Goal: Navigation & Orientation: Find specific page/section

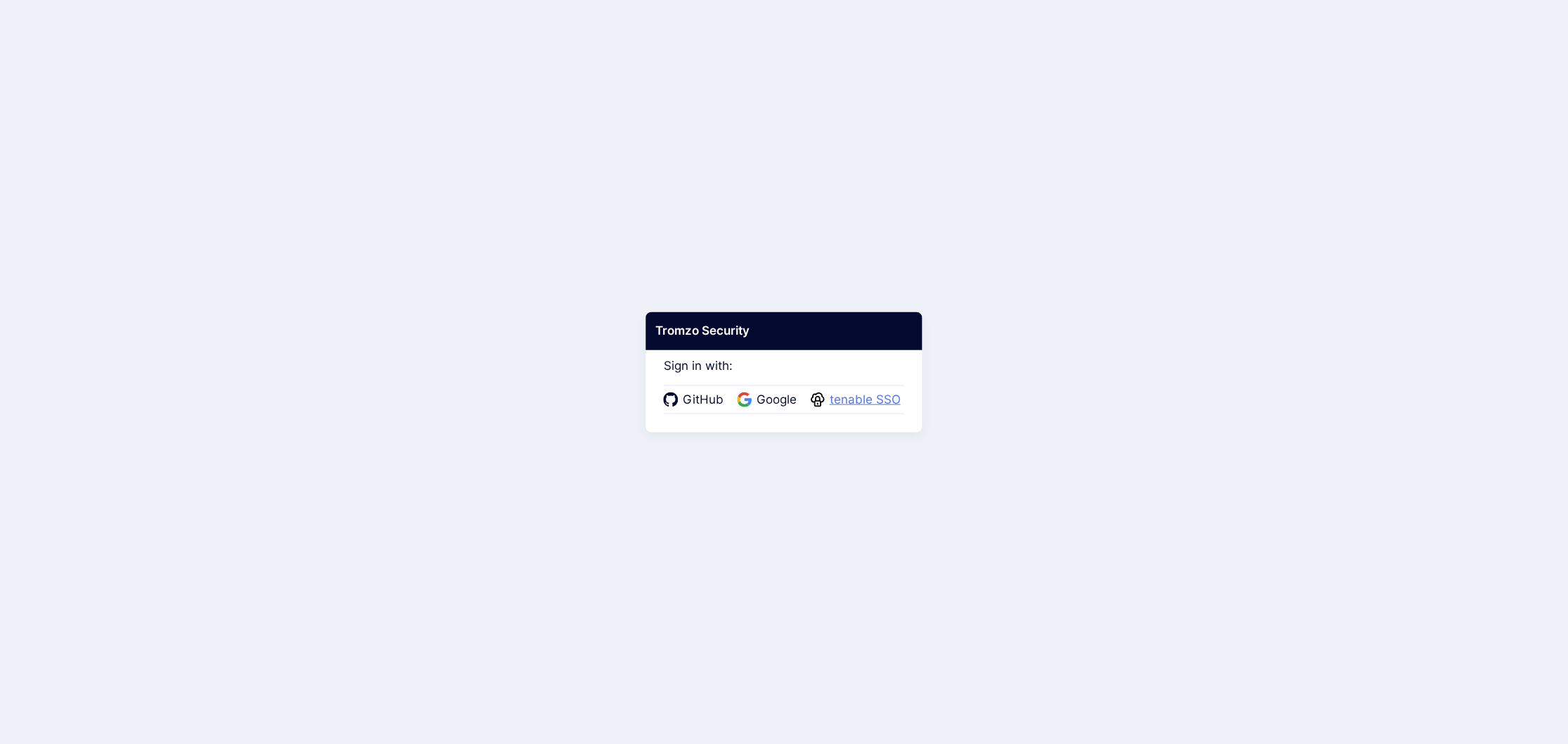
click at [893, 391] on span "tenable SSO" at bounding box center [865, 400] width 79 height 18
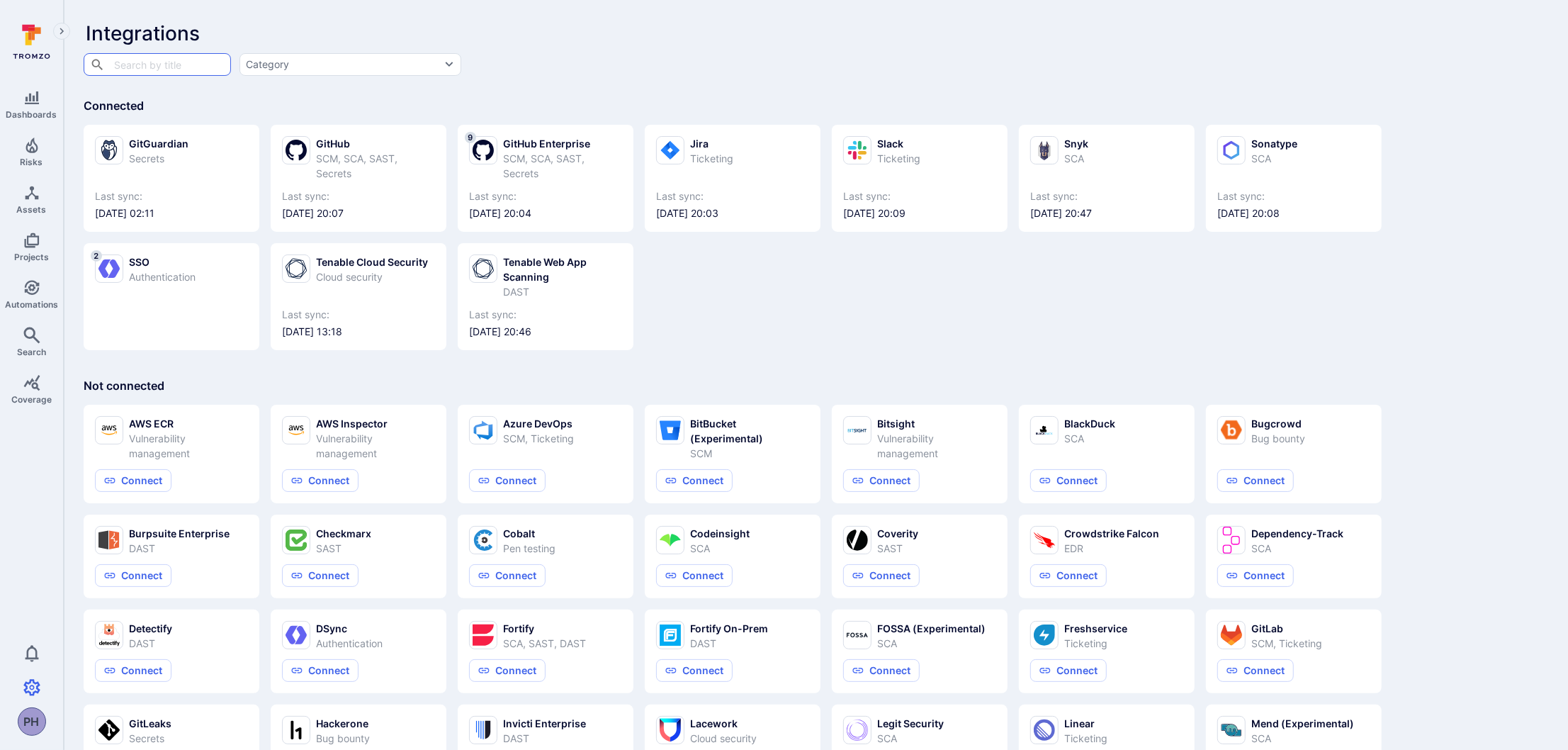
drag, startPoint x: 1233, startPoint y: 57, endPoint x: 1275, endPoint y: 42, distance: 44.6
click at [1235, 55] on div "​ ​ Category" at bounding box center [693, 64] width 1222 height 24
click at [824, 308] on div "GitGuardian Secrets Last sync: [DATE] 02:11 GitHub SCM, SCA, SAST, Secrets Last…" at bounding box center [816, 231] width 1464 height 237
click at [558, 169] on div "SCM, SCA, SAST, Secrets" at bounding box center [563, 166] width 119 height 29
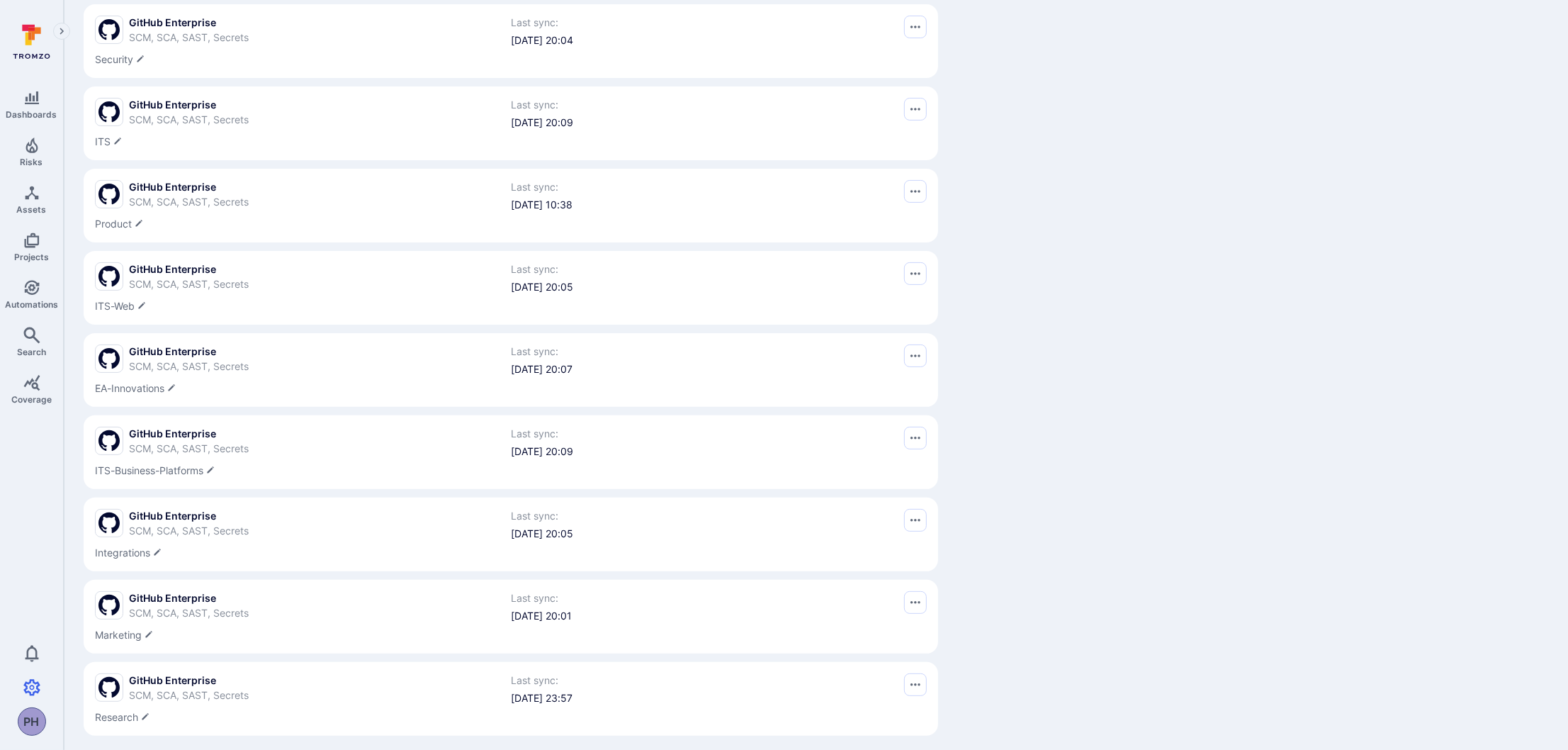
scroll to position [191, 0]
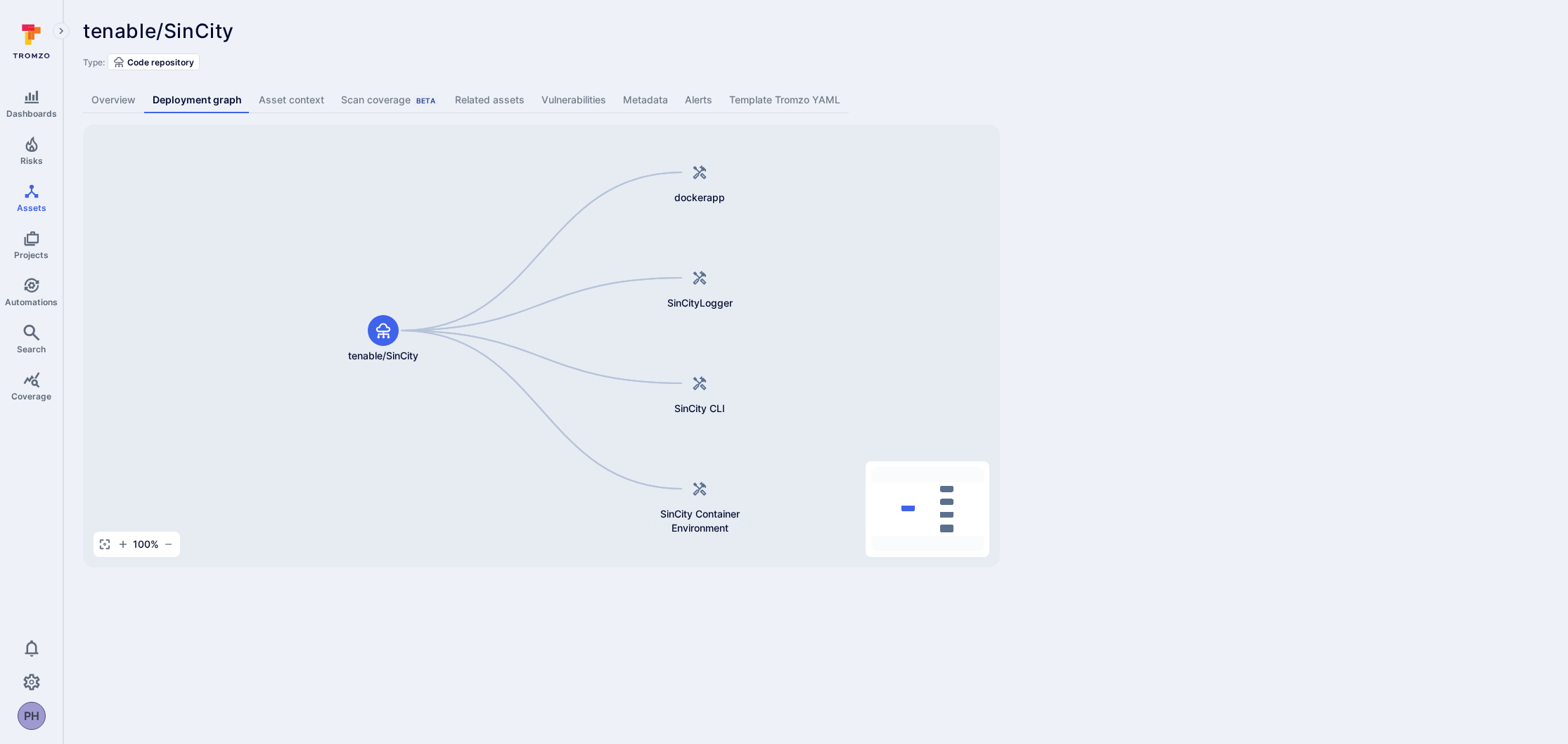
click at [296, 100] on link "Asset context" at bounding box center [292, 100] width 82 height 26
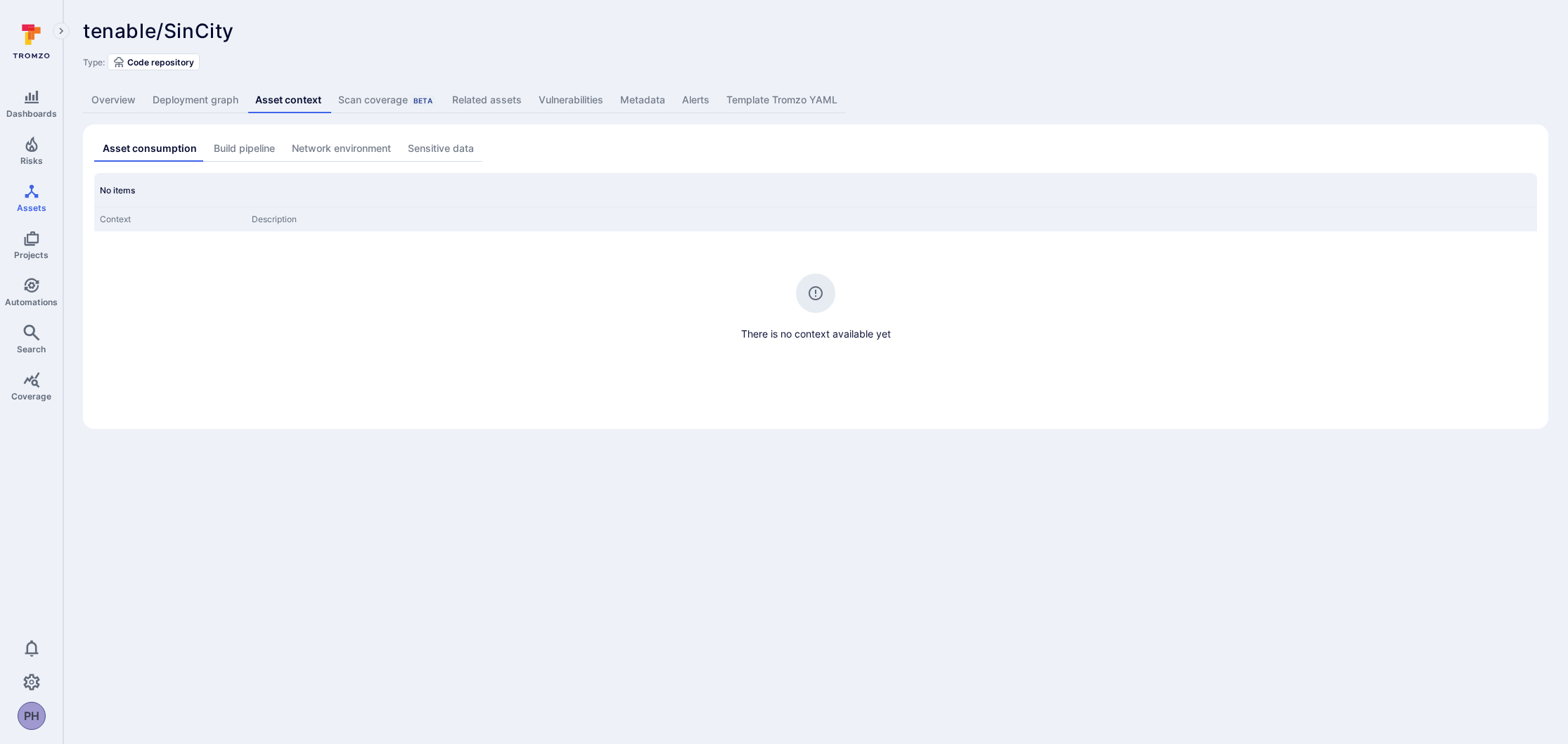
click at [175, 102] on link "Deployment graph" at bounding box center [195, 100] width 103 height 26
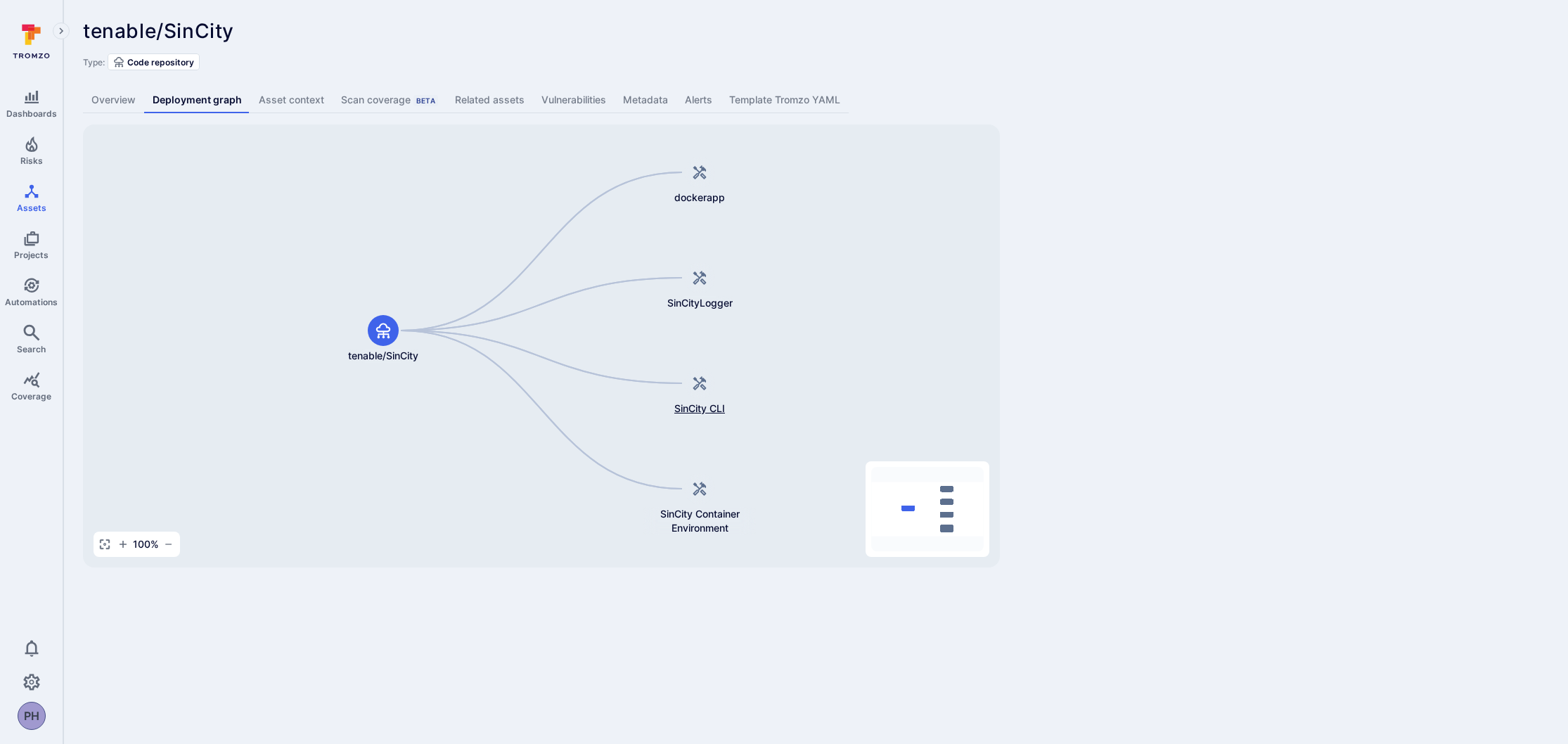
click at [706, 389] on icon at bounding box center [700, 383] width 17 height 17
click at [1115, 2] on div "tenable/SinCity ... Show more Type: Code repository Overview Deployment graph A…" at bounding box center [815, 293] width 1505 height 587
